Goal: Task Accomplishment & Management: Manage account settings

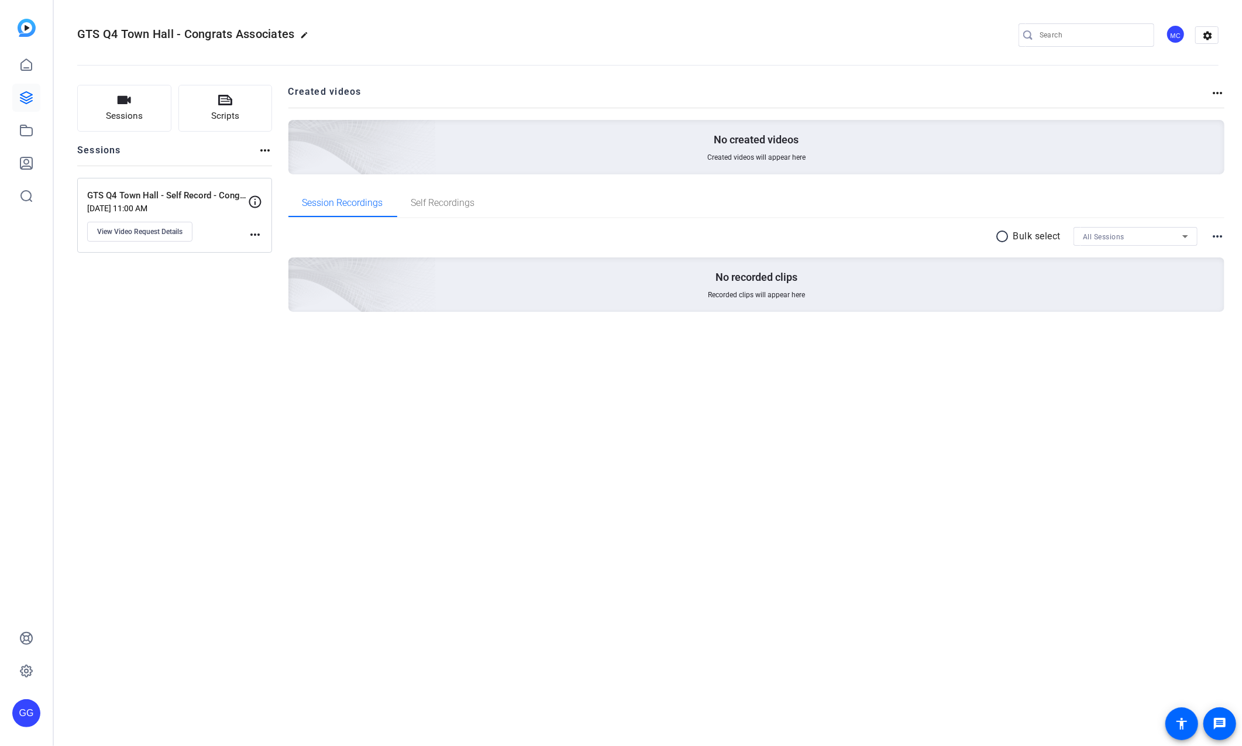
type input "[PERSON_NAME][EMAIL_ADDRESS][PERSON_NAME][PERSON_NAME][DOMAIN_NAME]"
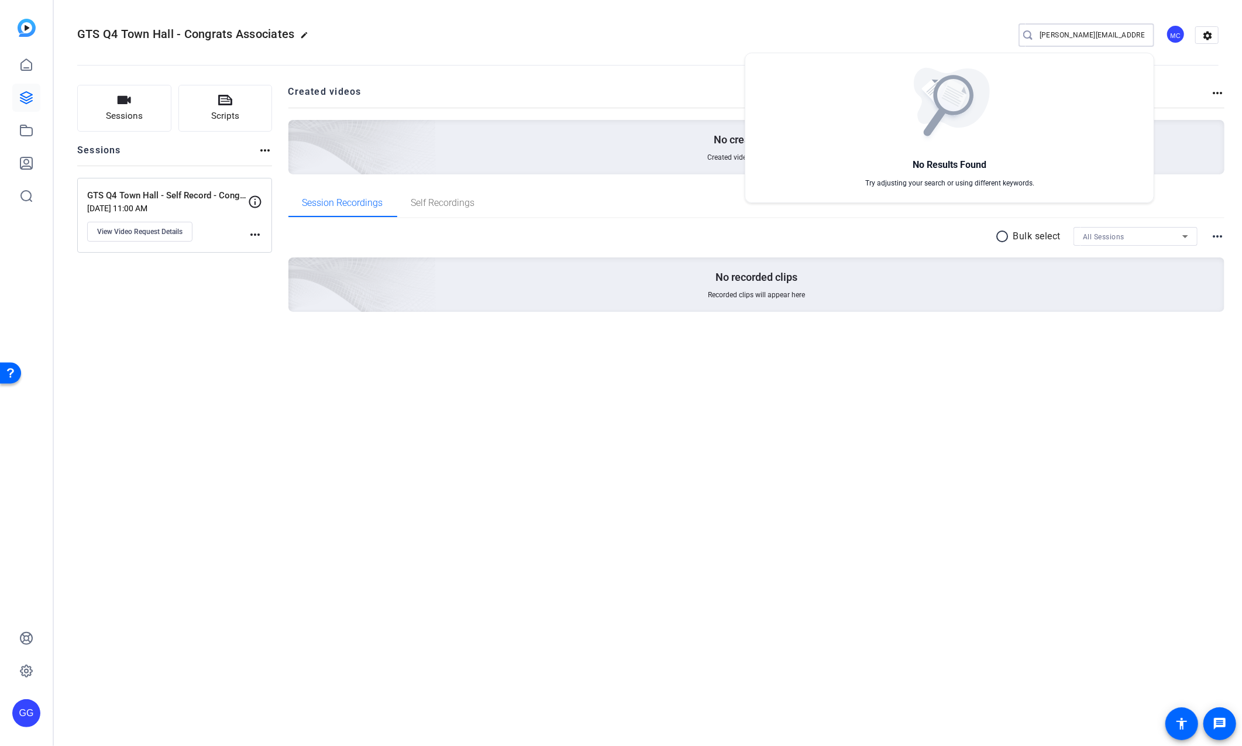
click at [652, 37] on div at bounding box center [621, 373] width 1242 height 746
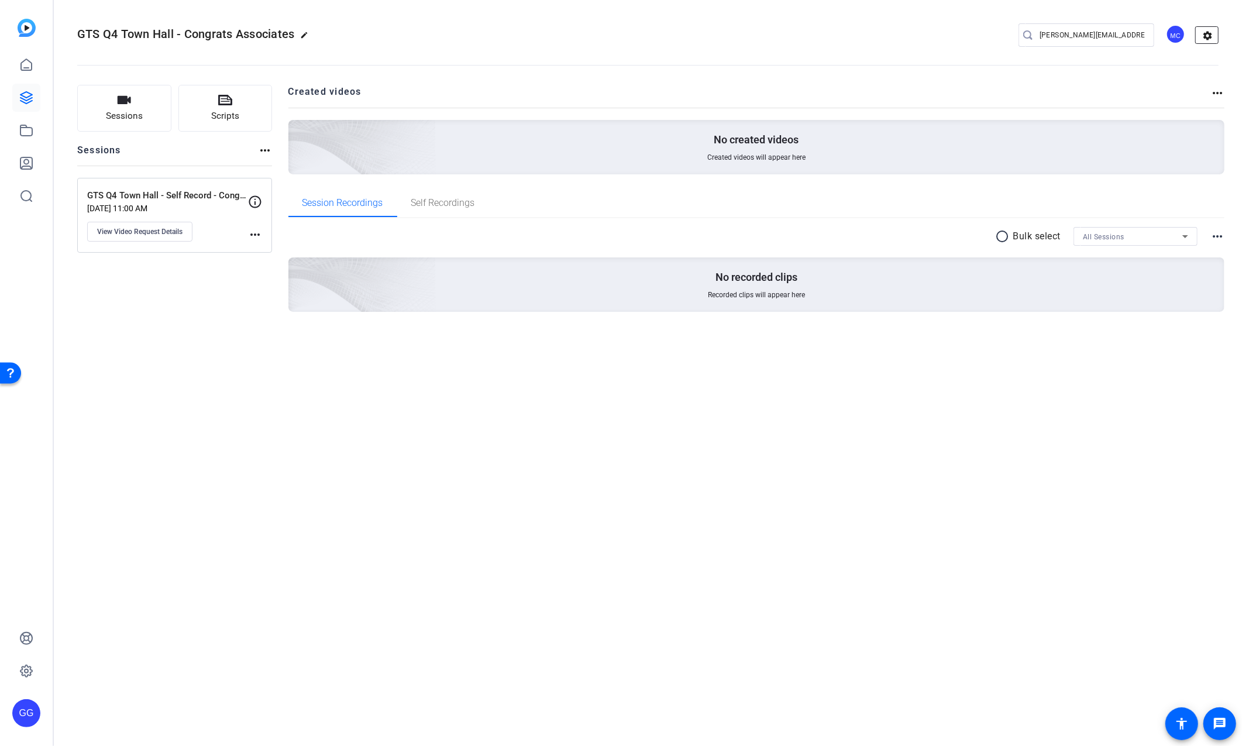
click at [1205, 39] on mat-icon "settings" at bounding box center [1207, 36] width 23 height 18
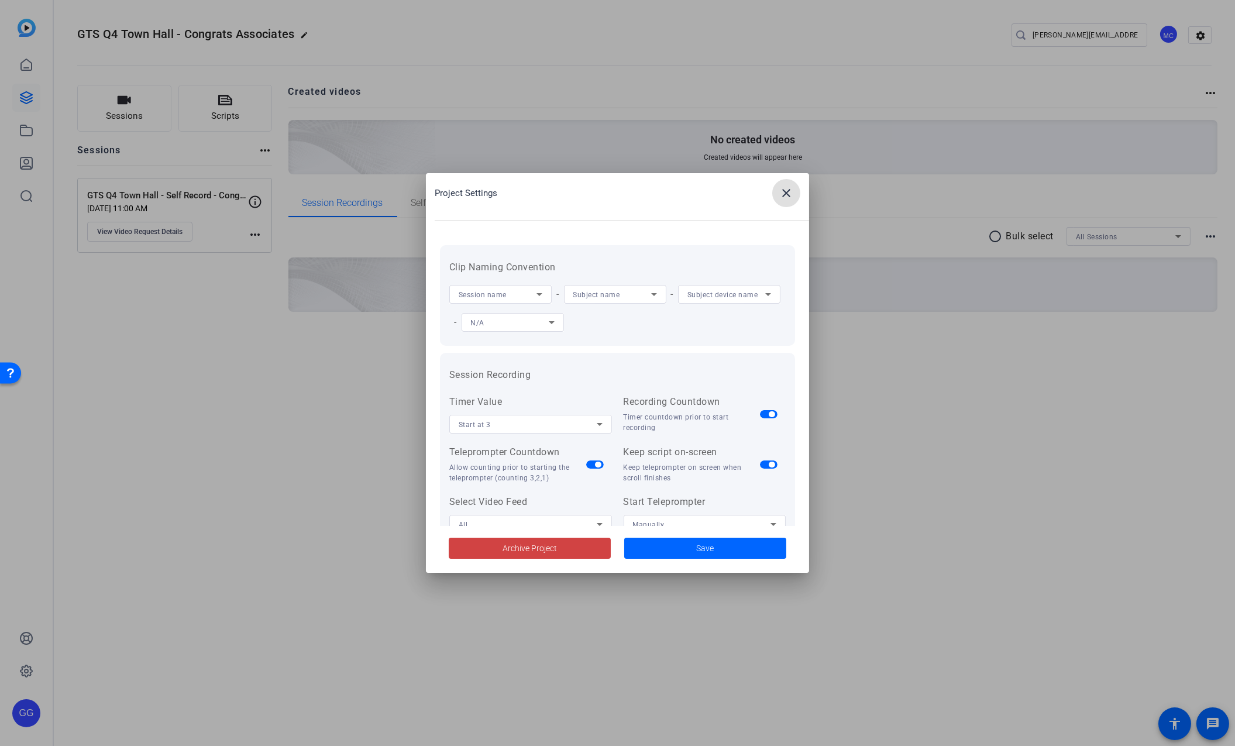
click at [780, 196] on mat-icon "close" at bounding box center [786, 193] width 14 height 14
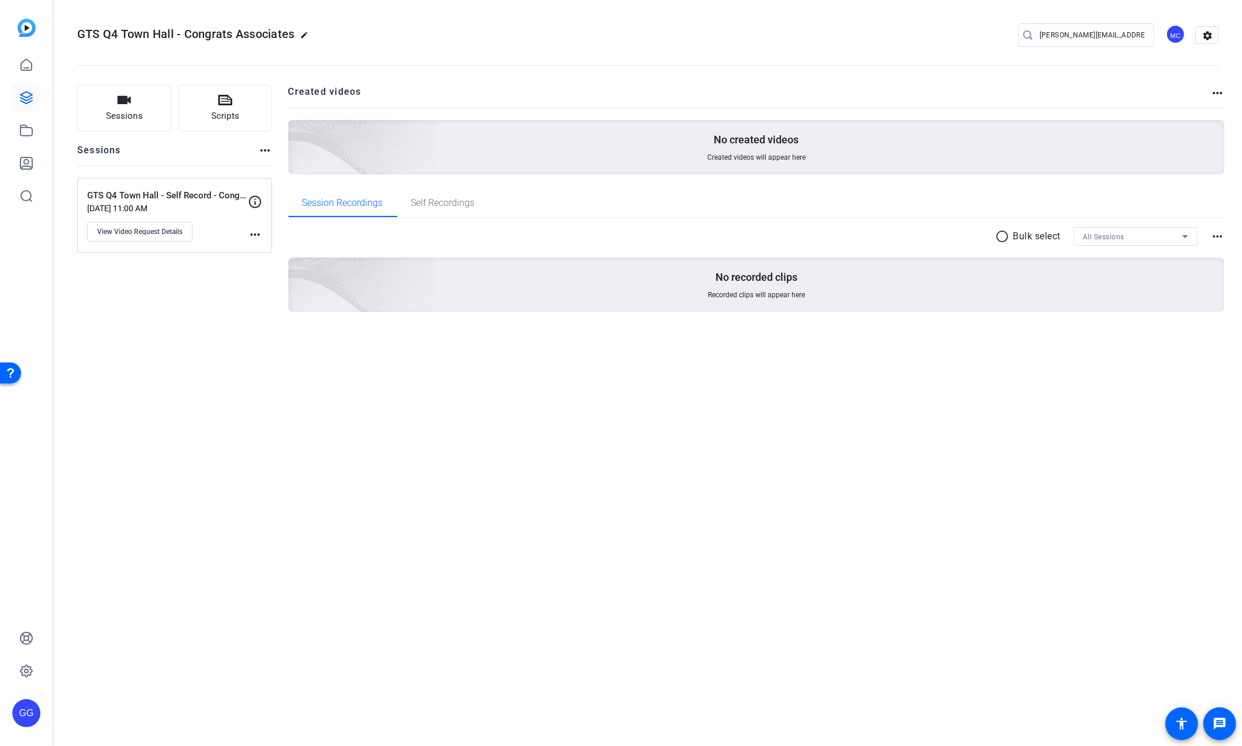
click at [1178, 37] on div "MC" at bounding box center [1175, 34] width 19 height 19
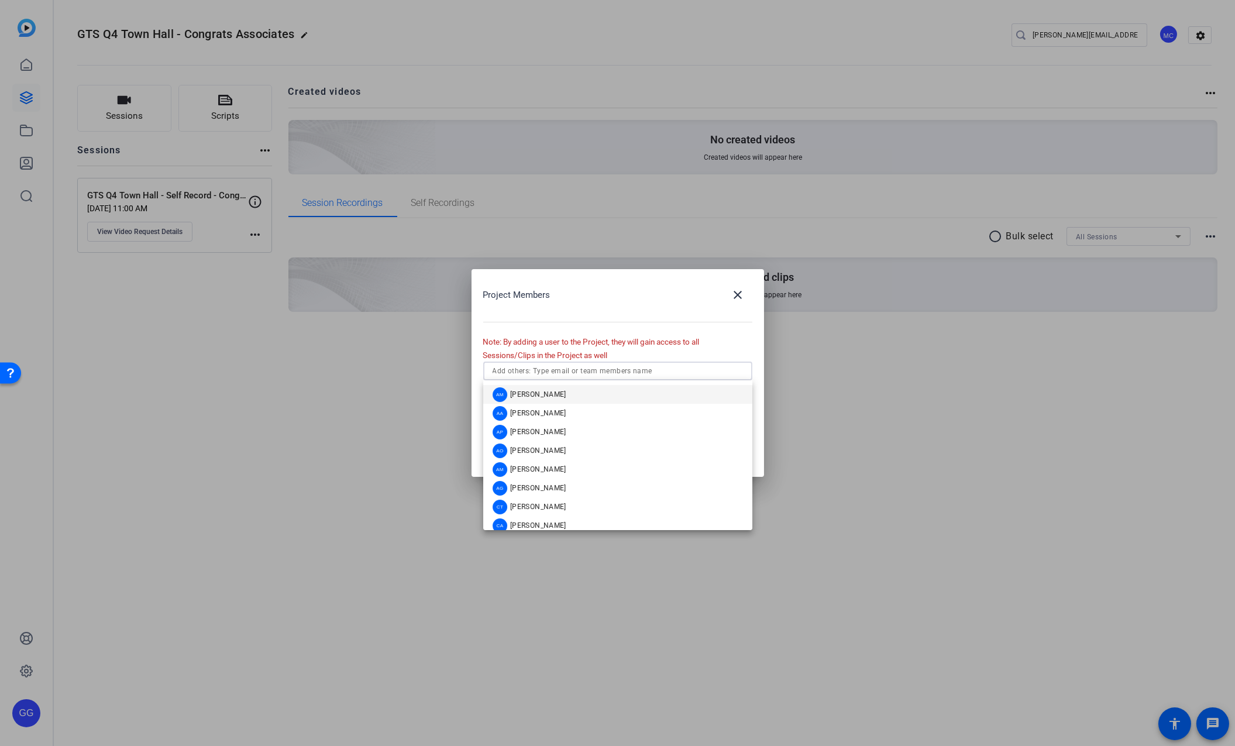
click at [606, 372] on input "text" at bounding box center [618, 371] width 250 height 14
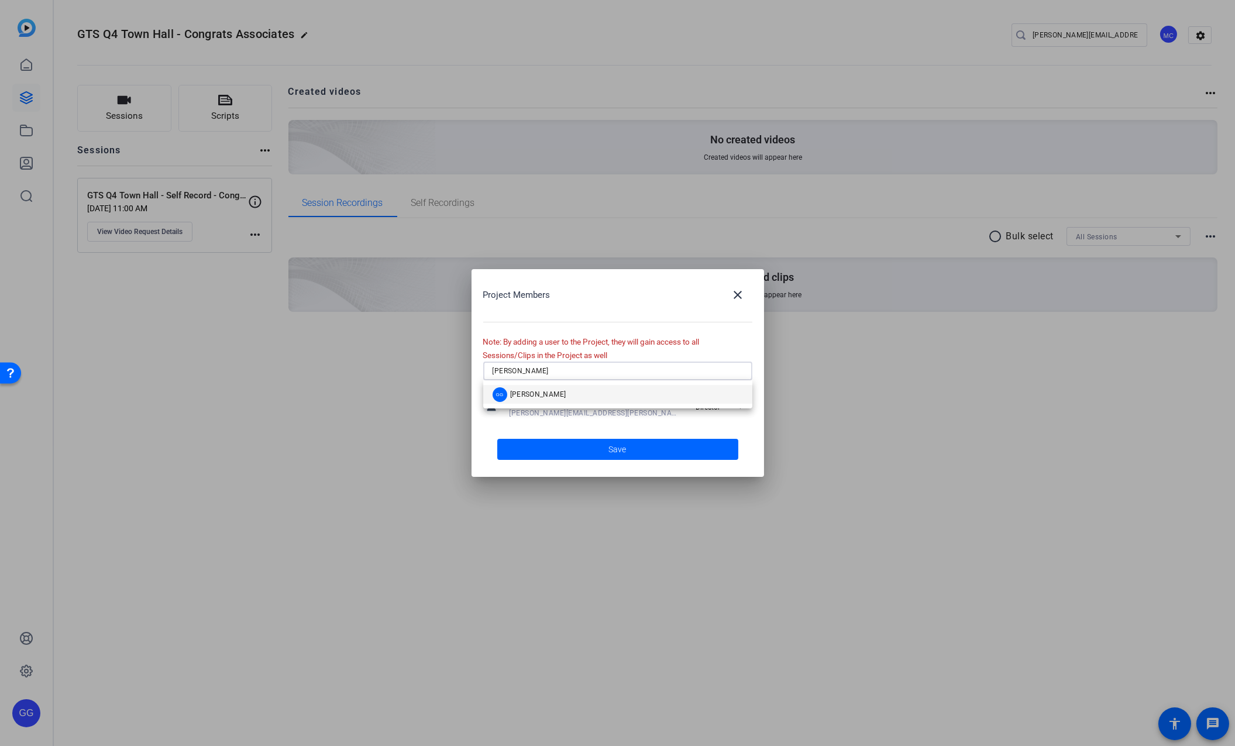
type input "[PERSON_NAME]"
click at [539, 394] on span "[PERSON_NAME]" at bounding box center [538, 394] width 56 height 9
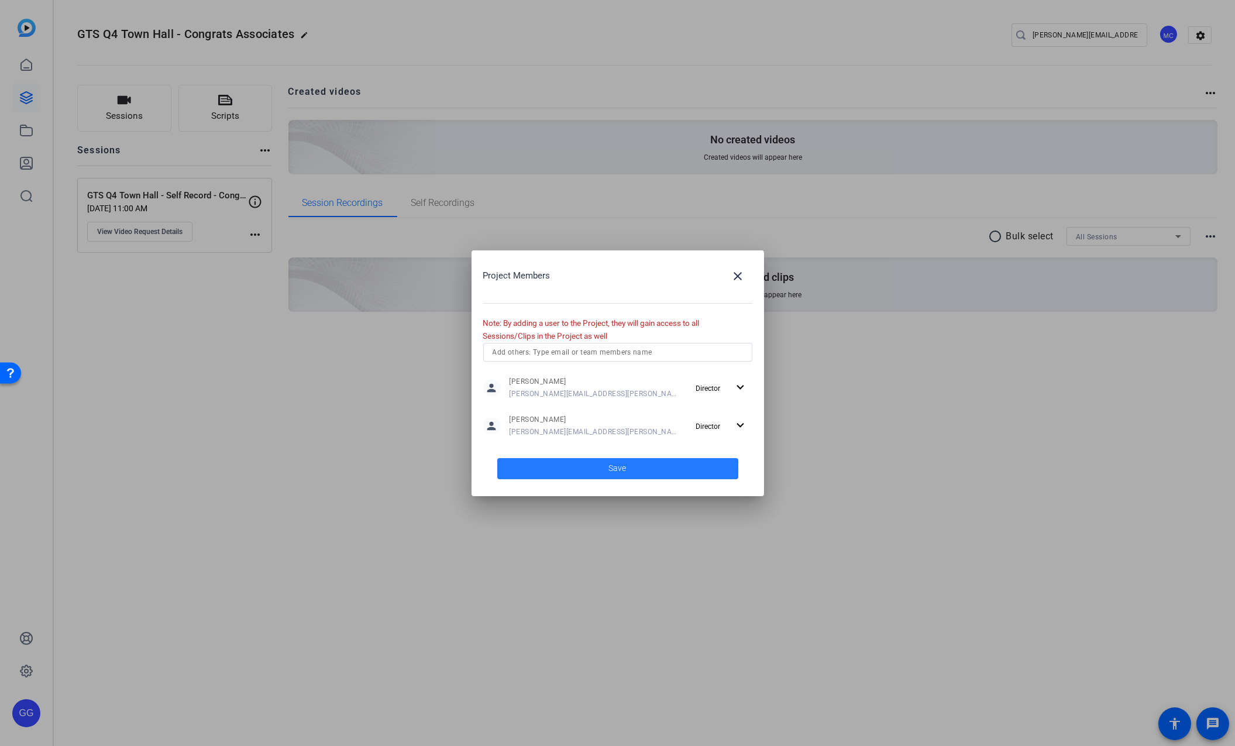
click at [603, 470] on span at bounding box center [617, 469] width 241 height 28
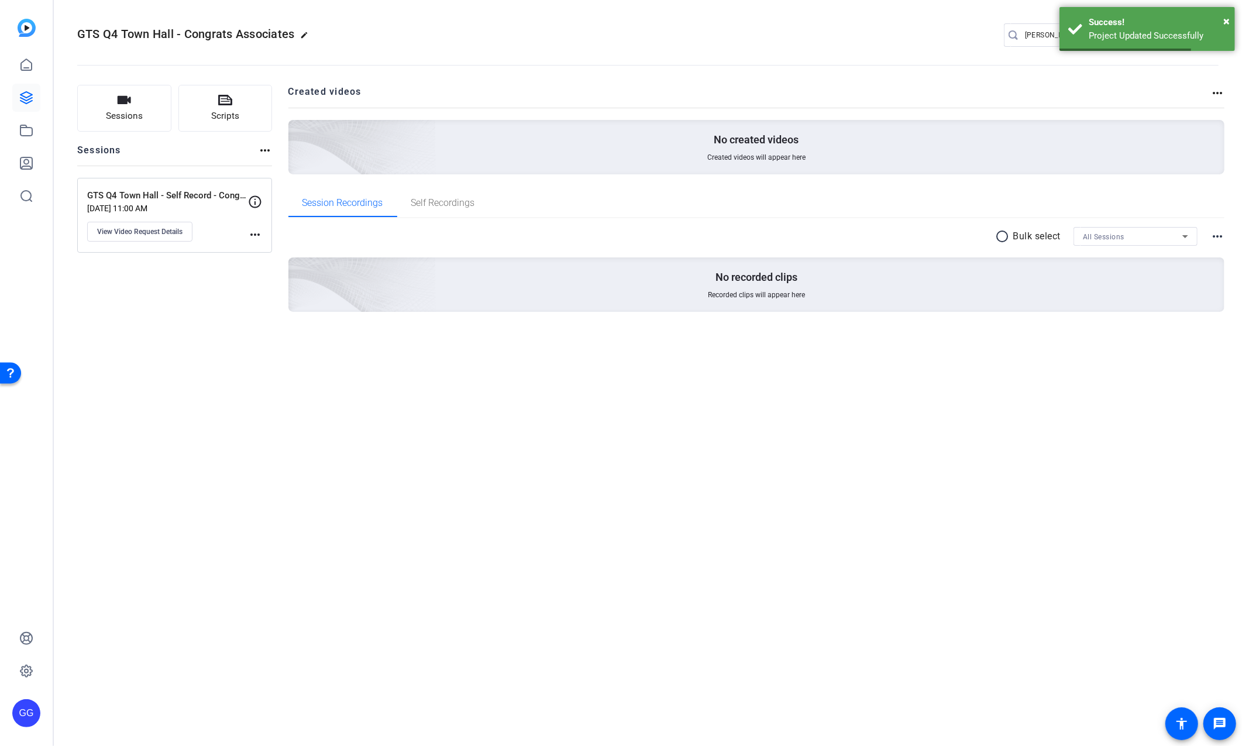
click at [956, 456] on div "GTS Q4 Town Hall - Congrats Associates edit [PERSON_NAME][EMAIL_ADDRESS][PERSON…" at bounding box center [648, 373] width 1188 height 746
